Goal: Transaction & Acquisition: Purchase product/service

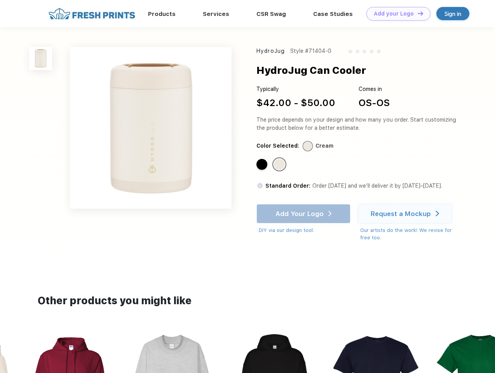
click at [395, 14] on link "Add your Logo Design Tool" at bounding box center [398, 14] width 64 height 14
click at [0, 0] on div "Design Tool" at bounding box center [0, 0] width 0 height 0
click at [417, 13] on link "Add your Logo Design Tool" at bounding box center [398, 14] width 64 height 14
click at [41, 58] on img at bounding box center [40, 58] width 23 height 23
click at [263, 165] on div "Standard Color" at bounding box center [261, 164] width 11 height 11
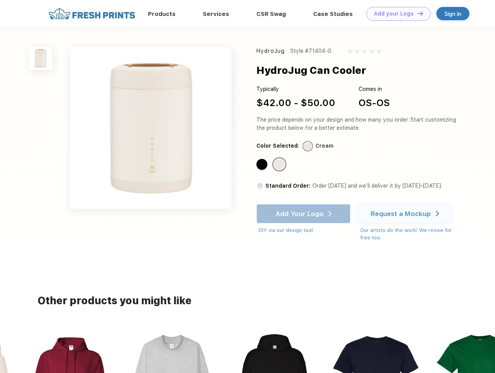
click at [280, 165] on div "Standard Color" at bounding box center [279, 164] width 11 height 11
click at [304, 214] on div "Add Your Logo DIY via our design tool. Ah shoot! This product isn't up in our d…" at bounding box center [303, 219] width 94 height 30
click at [406, 214] on div "Request a Mockup" at bounding box center [401, 214] width 60 height 8
click at [247, 352] on img at bounding box center [274, 380] width 87 height 99
